Goal: Information Seeking & Learning: Learn about a topic

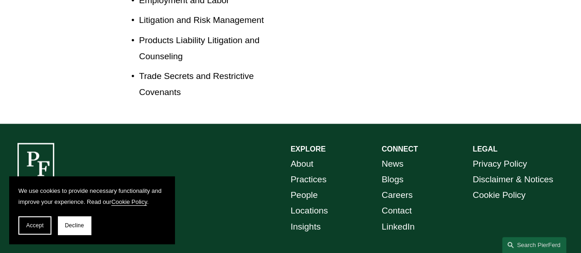
scroll to position [601, 0]
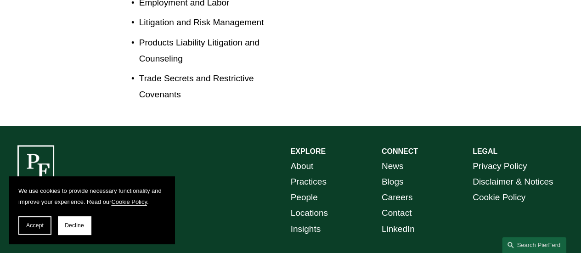
click at [317, 174] on link "Practices" at bounding box center [309, 182] width 36 height 16
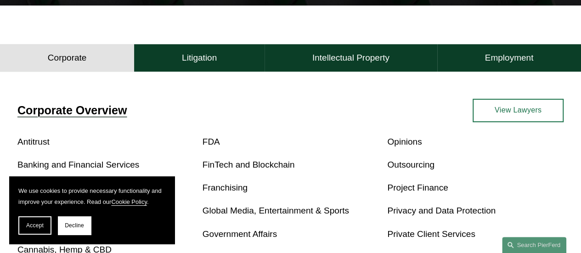
scroll to position [226, 0]
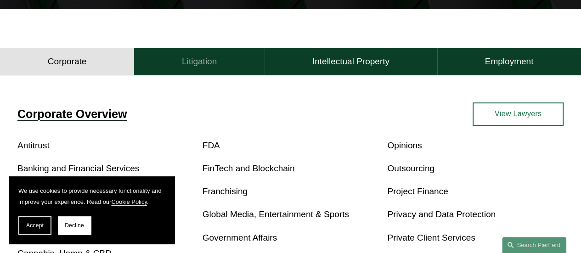
click at [206, 64] on h4 "Litigation" at bounding box center [199, 61] width 35 height 11
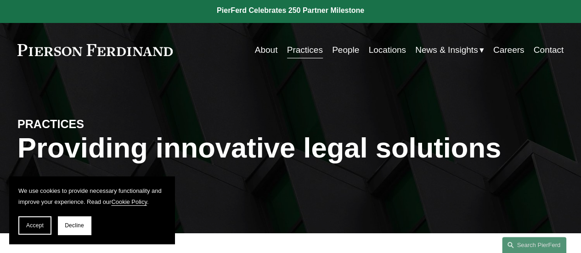
scroll to position [0, 0]
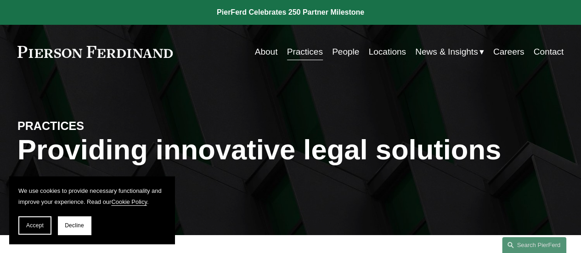
click at [265, 52] on link "About" at bounding box center [266, 51] width 23 height 17
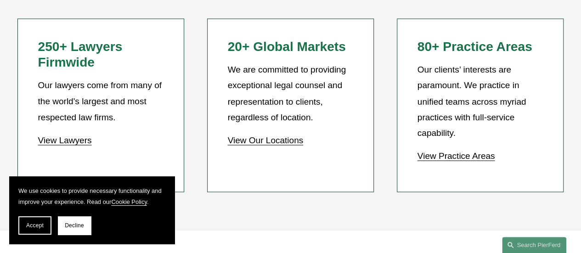
scroll to position [781, 0]
